Goal: Entertainment & Leisure: Browse casually

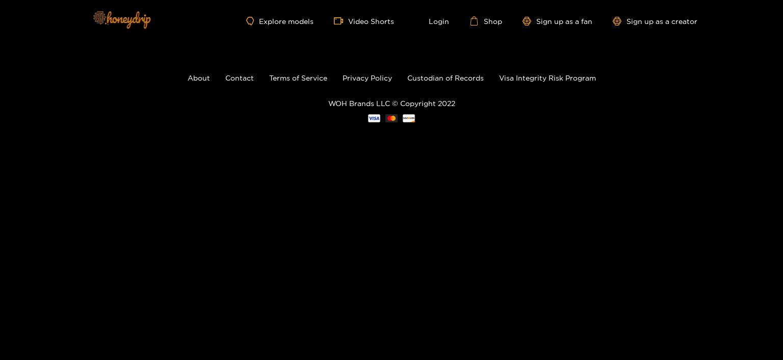
click at [124, 20] on img at bounding box center [121, 19] width 71 height 43
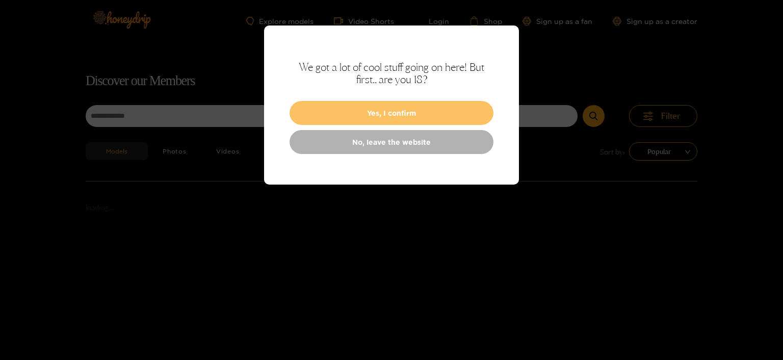
click at [398, 116] on button "Yes, I confirm" at bounding box center [392, 113] width 204 height 24
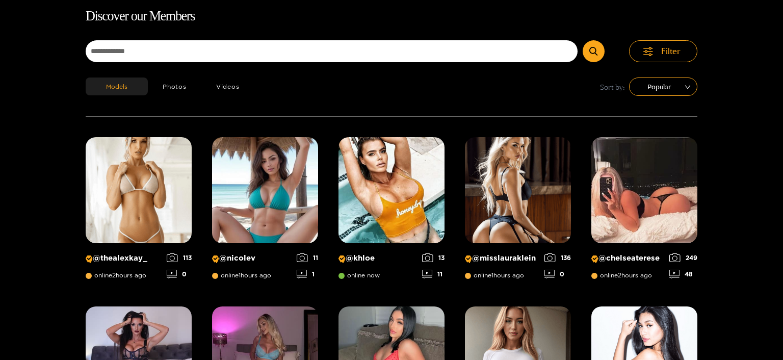
scroll to position [65, 0]
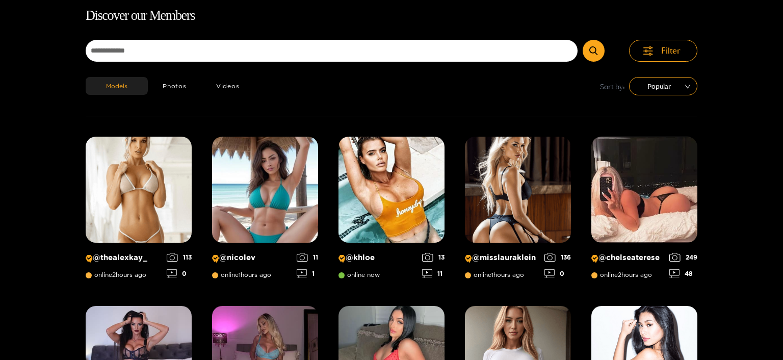
click at [411, 101] on div "Models Photos Videos Sort by: Popular" at bounding box center [392, 96] width 612 height 39
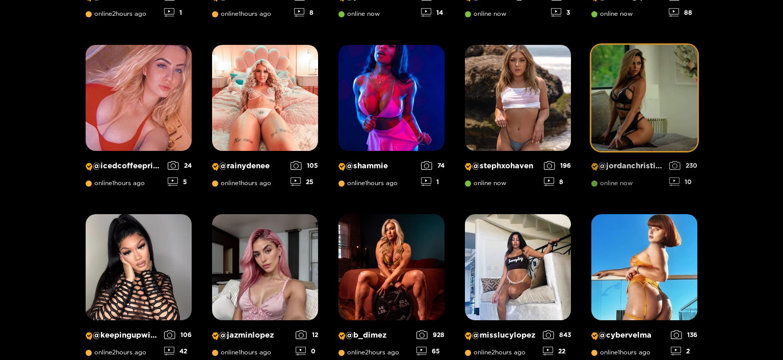
scroll to position [711, 0]
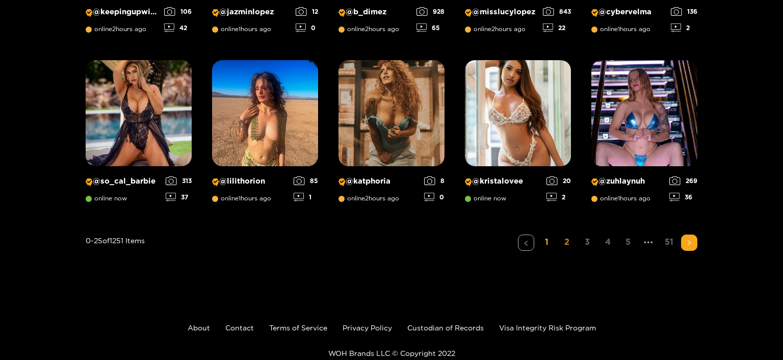
click at [566, 243] on link "2" at bounding box center [567, 242] width 16 height 15
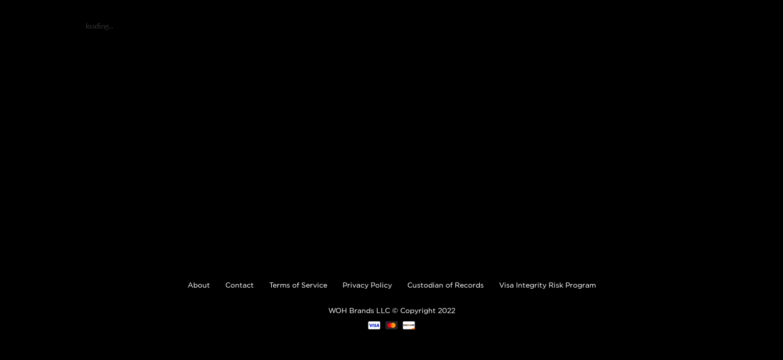
scroll to position [182, 0]
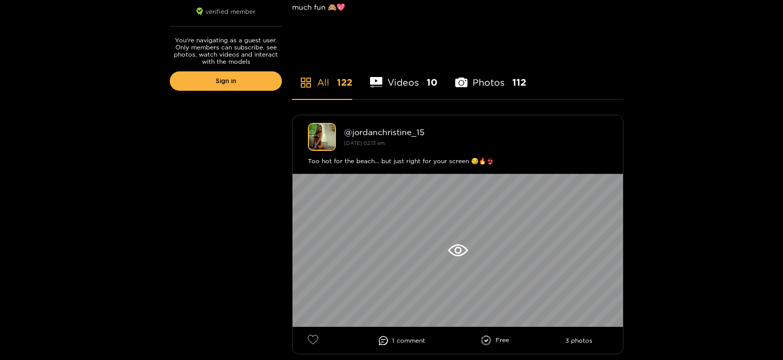
click at [412, 88] on li "Videos 10" at bounding box center [403, 76] width 67 height 46
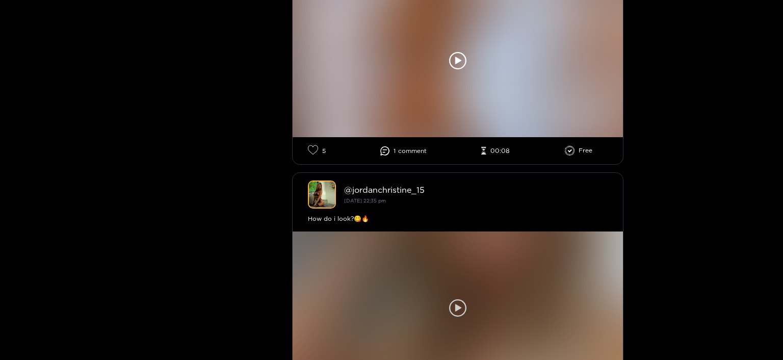
scroll to position [620, 0]
